Goal: Find specific page/section: Find specific page/section

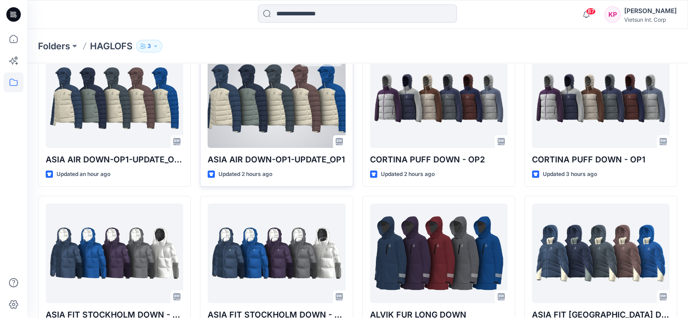
scroll to position [45, 0]
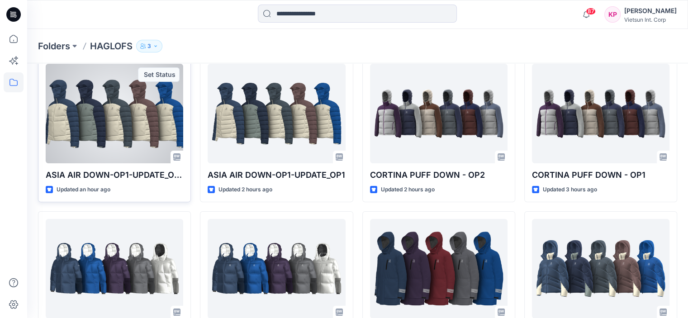
click at [123, 127] on div at bounding box center [115, 114] width 138 height 100
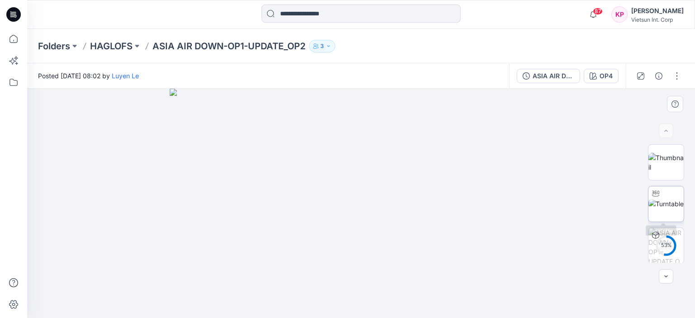
click at [664, 209] on img at bounding box center [665, 204] width 35 height 10
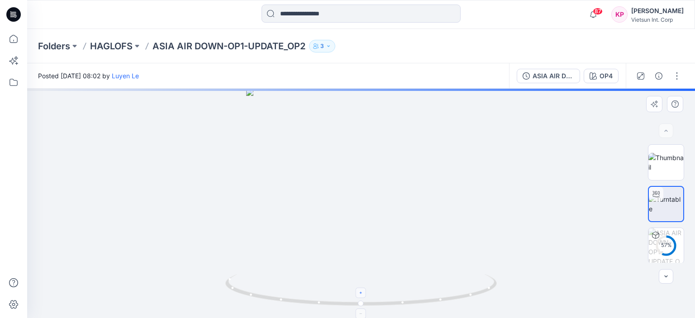
click at [358, 298] on div at bounding box center [361, 293] width 10 height 10
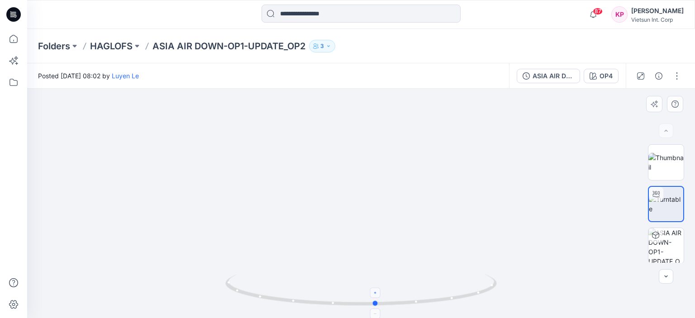
drag, startPoint x: 361, startPoint y: 301, endPoint x: 376, endPoint y: 293, distance: 17.2
click at [376, 293] on icon at bounding box center [362, 291] width 274 height 34
click at [111, 45] on p "HAGLOFS" at bounding box center [111, 46] width 43 height 13
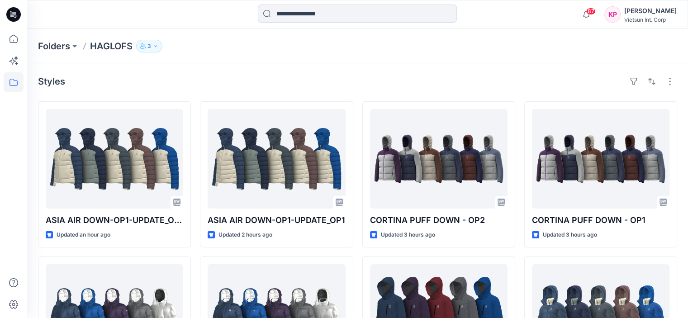
click at [541, 51] on div "Folders HAGLOFS 3" at bounding box center [322, 46] width 569 height 13
